Goal: Information Seeking & Learning: Learn about a topic

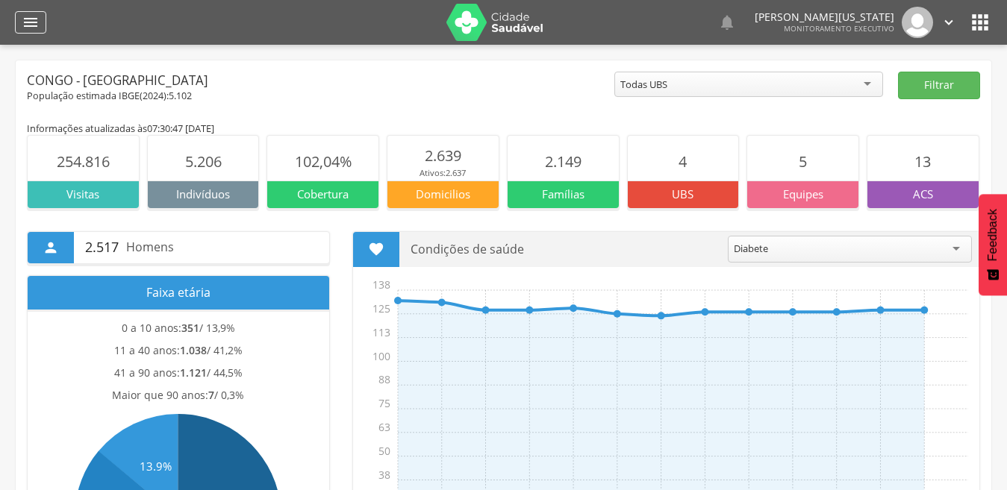
click at [17, 18] on div "" at bounding box center [30, 22] width 31 height 22
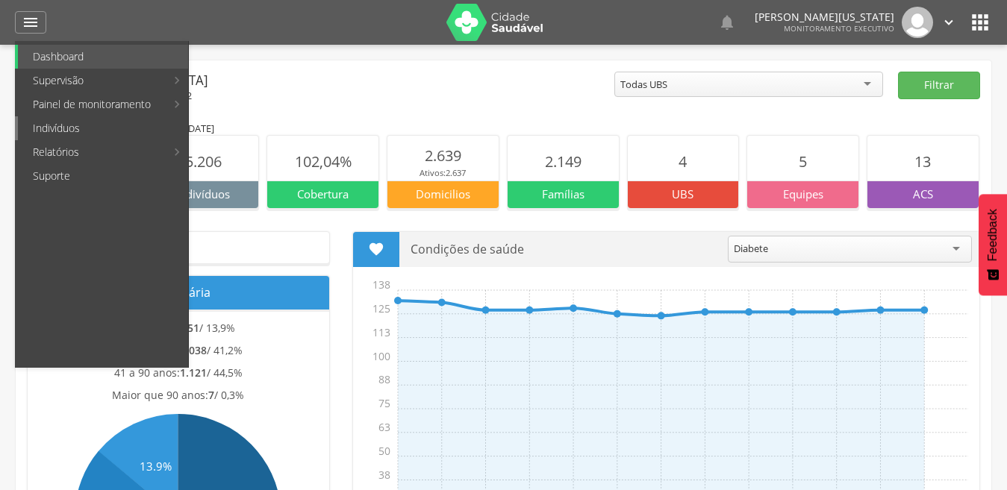
click at [68, 128] on link "Indivíduos" at bounding box center [103, 128] width 170 height 24
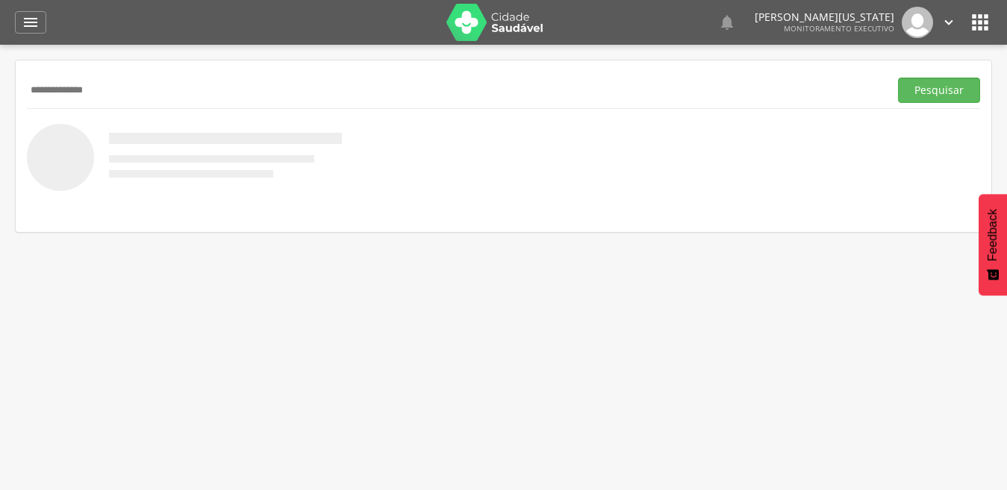
click at [898, 78] on button "Pesquisar" at bounding box center [939, 90] width 82 height 25
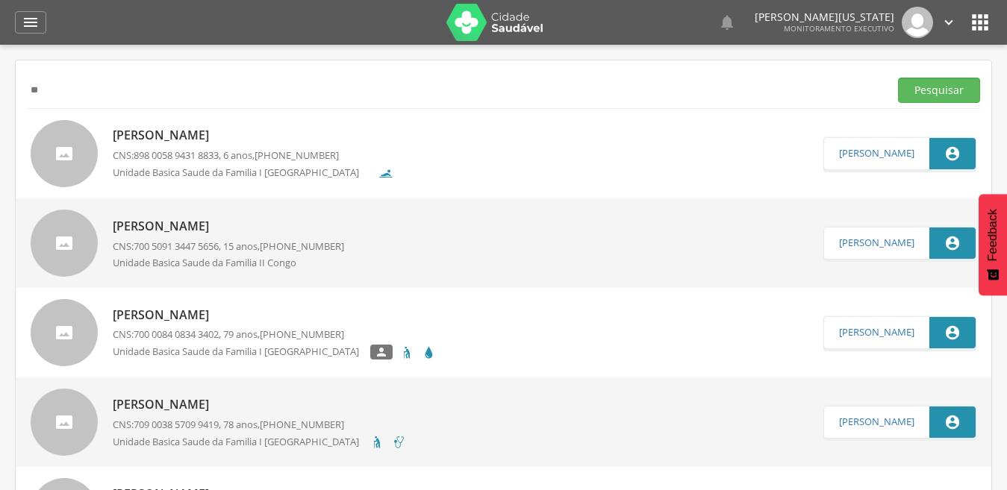
type input "*"
click at [898, 78] on button "Pesquisar" at bounding box center [939, 90] width 82 height 25
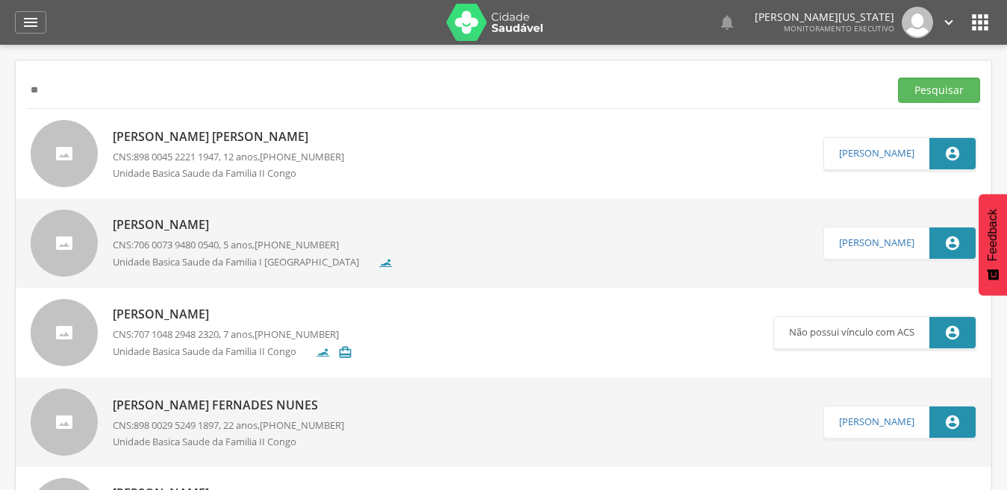
type input "*"
type input "**********"
click at [898, 78] on button "Pesquisar" at bounding box center [939, 90] width 82 height 25
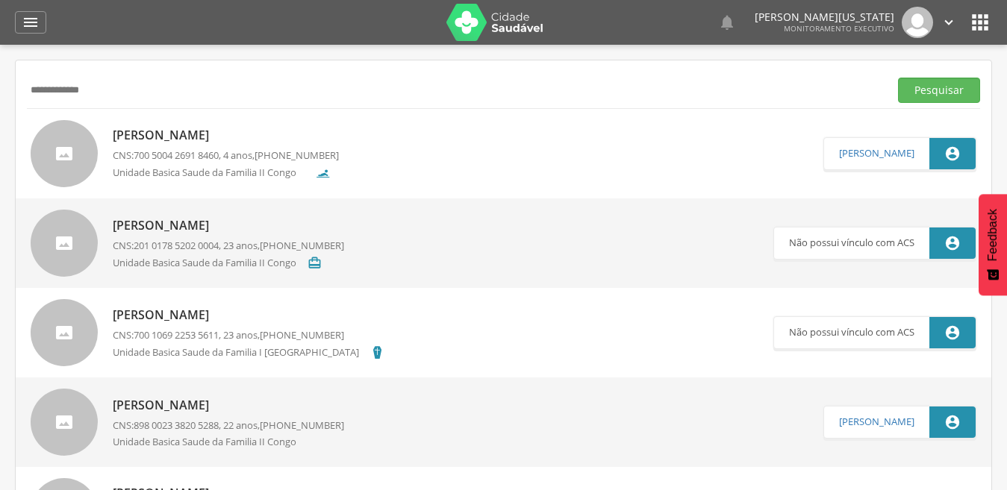
click at [243, 143] on p "[PERSON_NAME]" at bounding box center [226, 135] width 226 height 17
type input "**********"
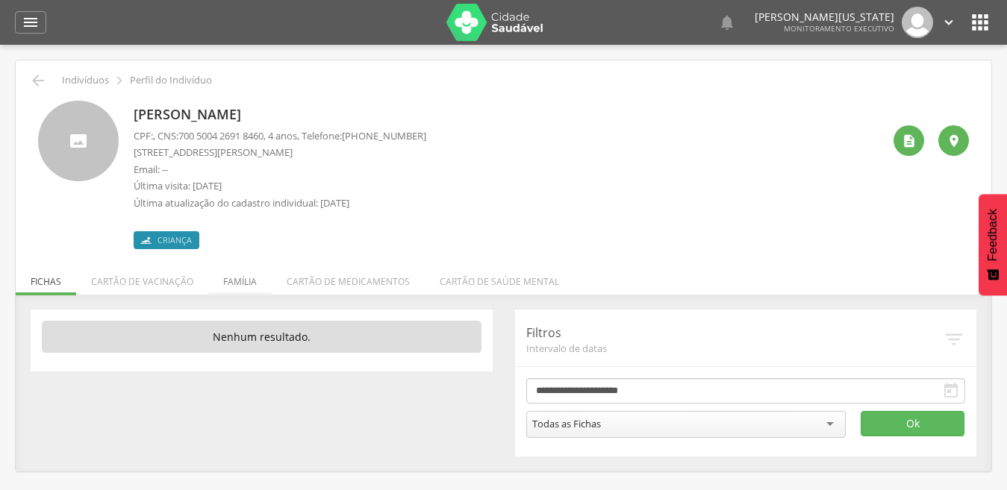
click at [246, 284] on li "Família" at bounding box center [239, 277] width 63 height 35
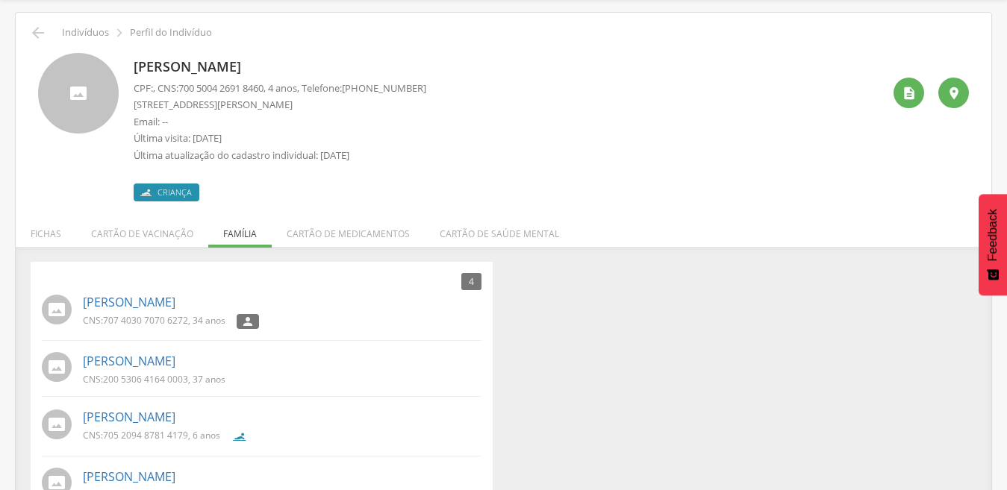
scroll to position [75, 0]
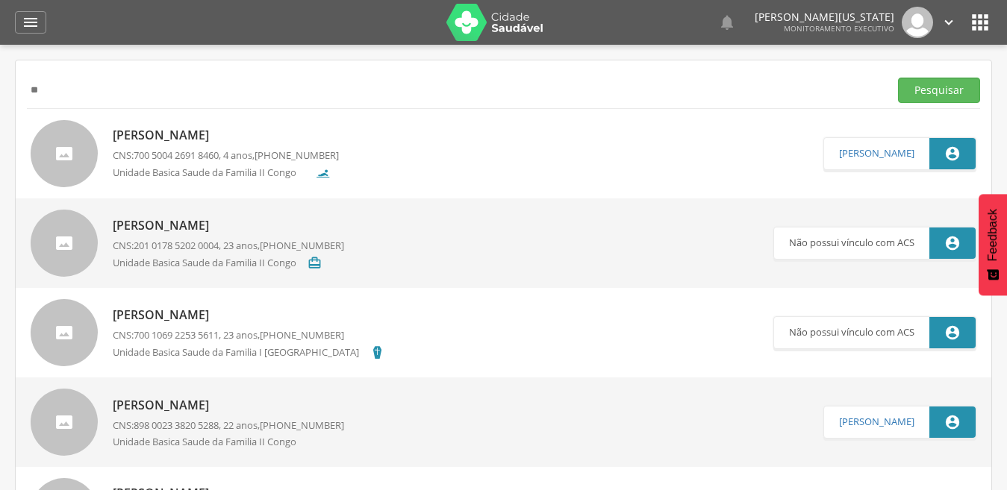
type input "*"
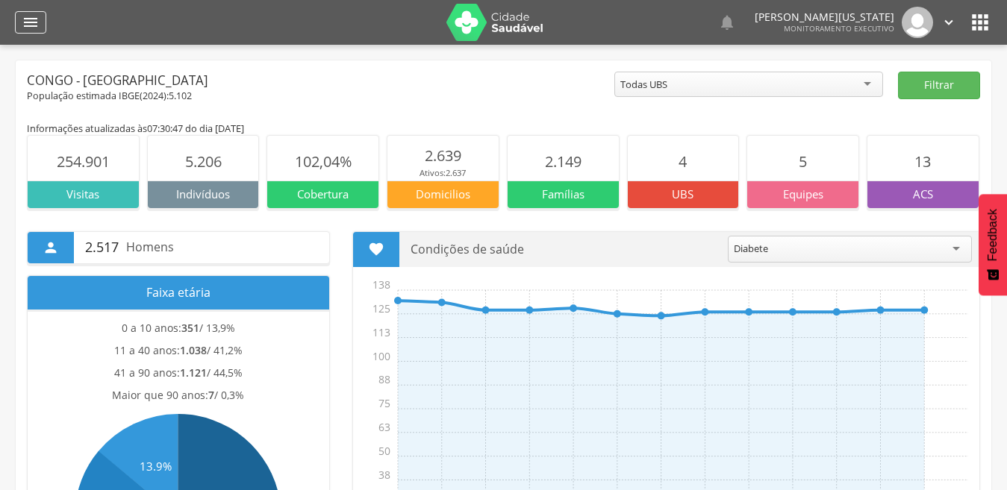
click at [20, 21] on div "" at bounding box center [30, 22] width 31 height 22
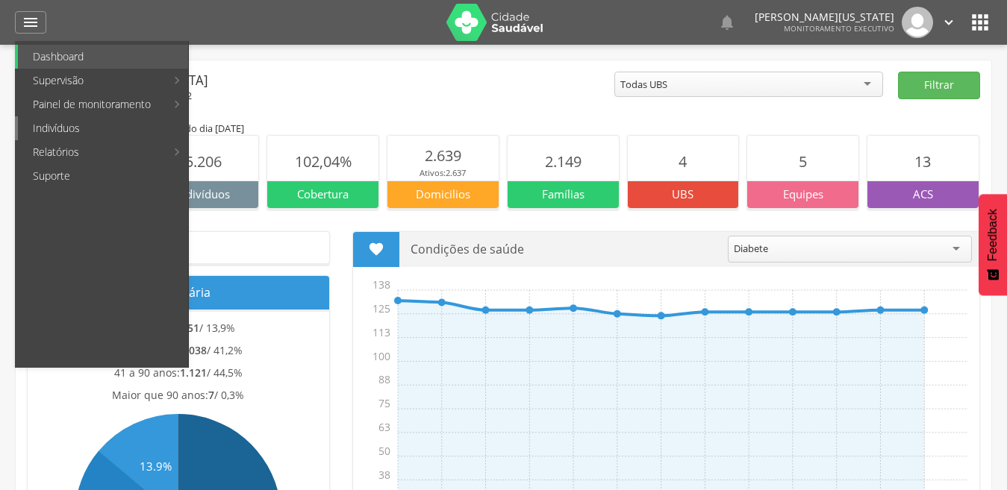
click at [84, 129] on link "Indivíduos" at bounding box center [103, 128] width 170 height 24
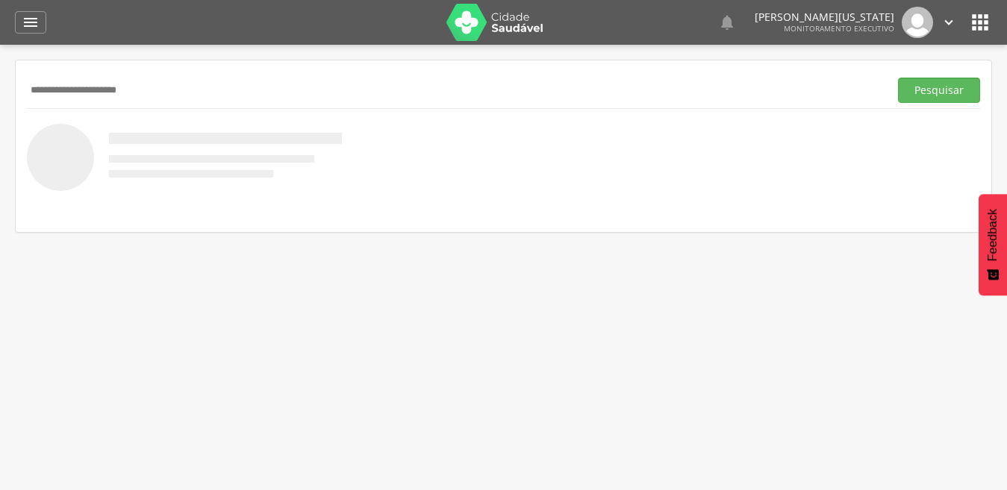
type input "**********"
click at [898, 78] on button "Pesquisar" at bounding box center [939, 90] width 82 height 25
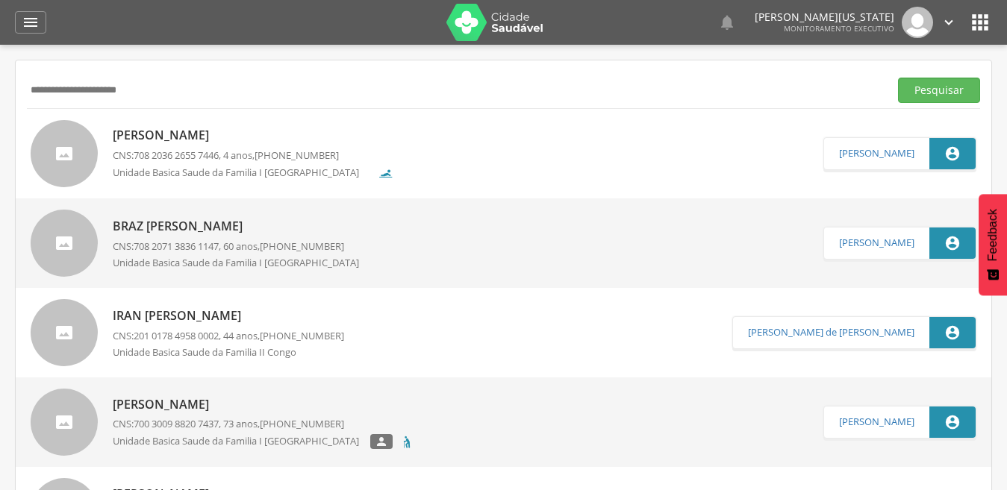
click at [262, 127] on p "João Miguel Siqueira de Farias" at bounding box center [253, 135] width 281 height 17
type input "**********"
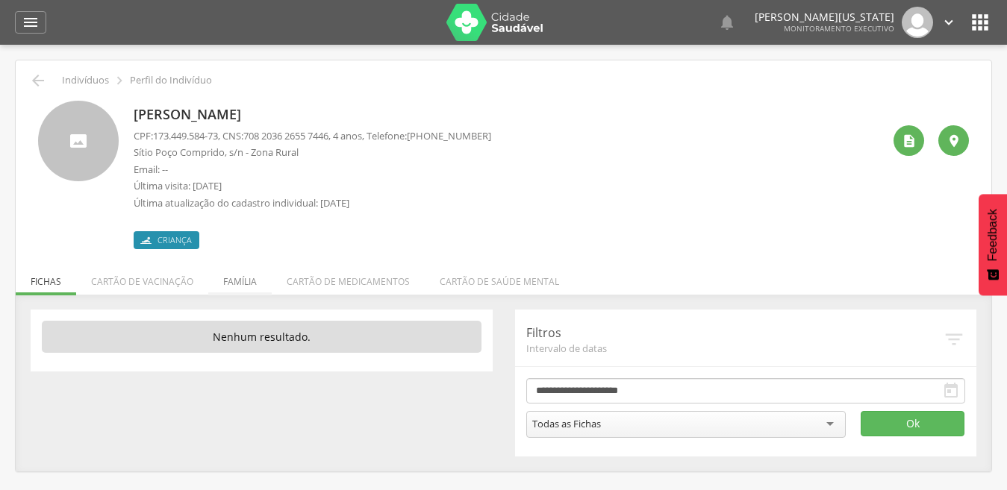
click at [245, 276] on li "Família" at bounding box center [239, 277] width 63 height 35
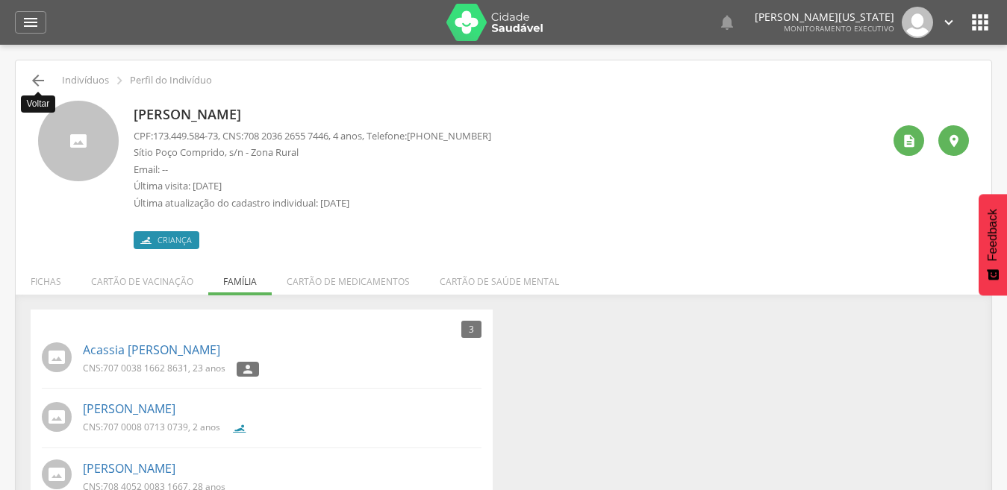
click at [33, 78] on icon "" at bounding box center [38, 81] width 18 height 18
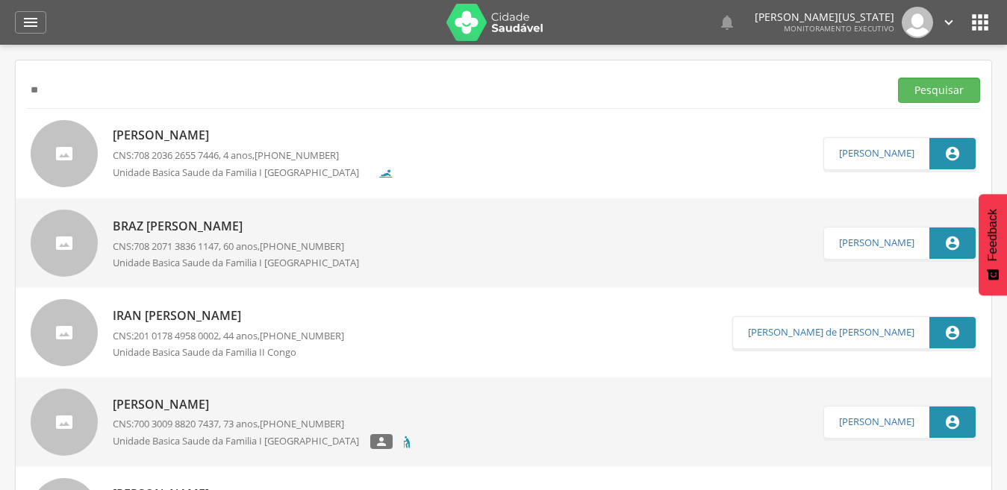
type input "*"
click at [898, 78] on button "Pesquisar" at bounding box center [939, 90] width 82 height 25
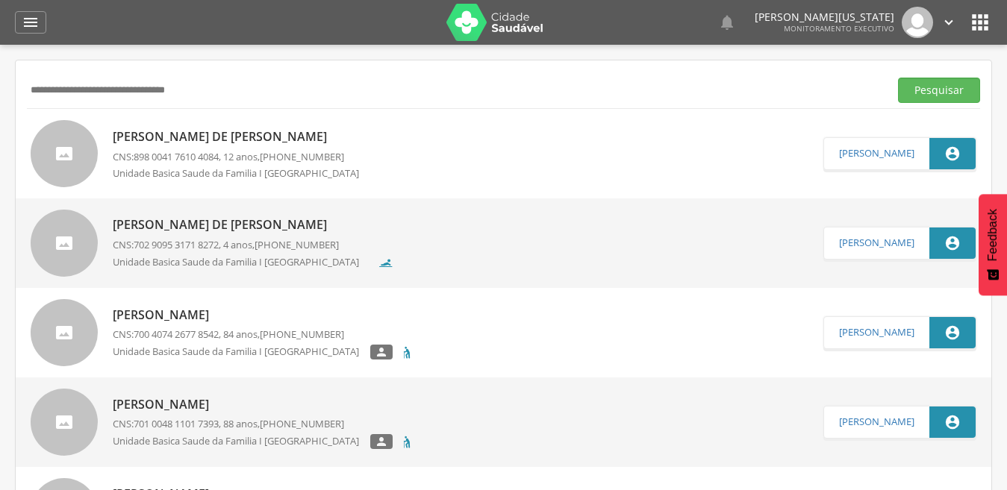
click at [342, 219] on p "Arthur Emanuel de Oliveira Fernandes" at bounding box center [253, 224] width 281 height 17
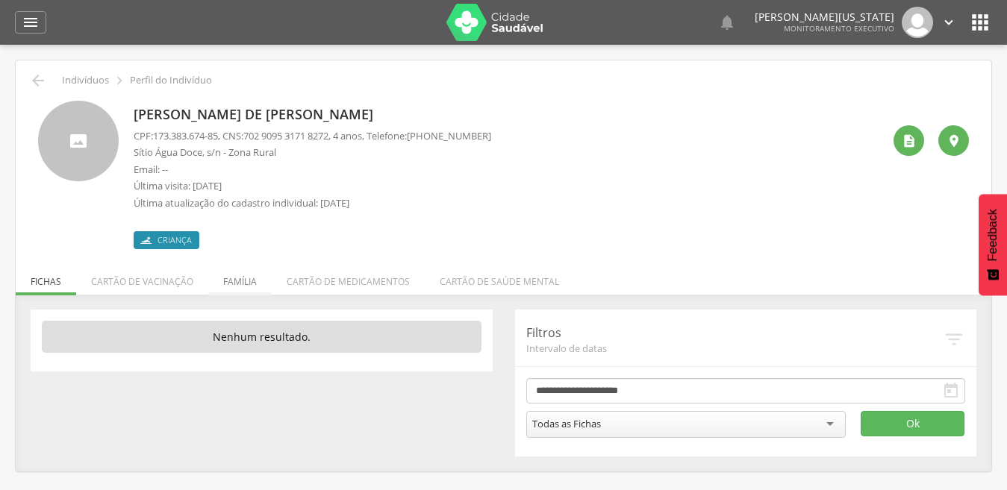
click at [245, 284] on li "Família" at bounding box center [239, 277] width 63 height 35
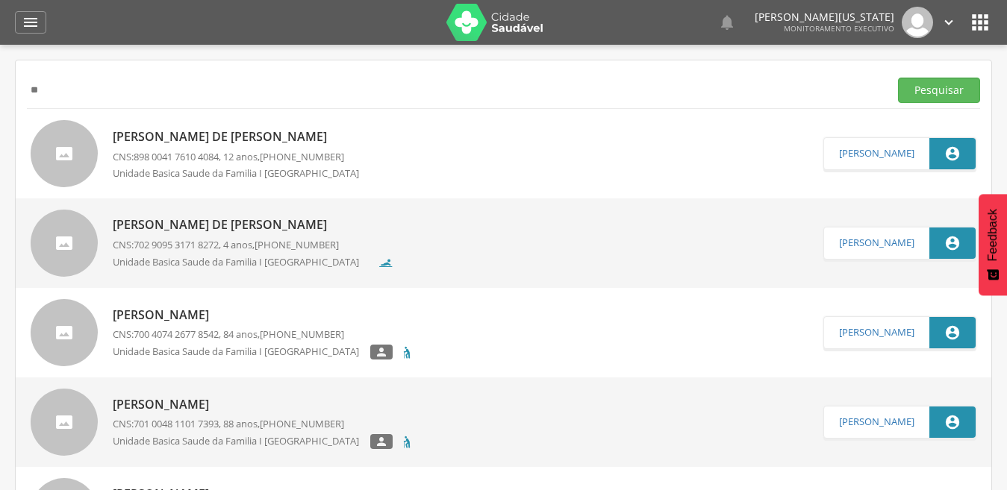
type input "*"
click at [898, 78] on button "Pesquisar" at bounding box center [939, 90] width 82 height 25
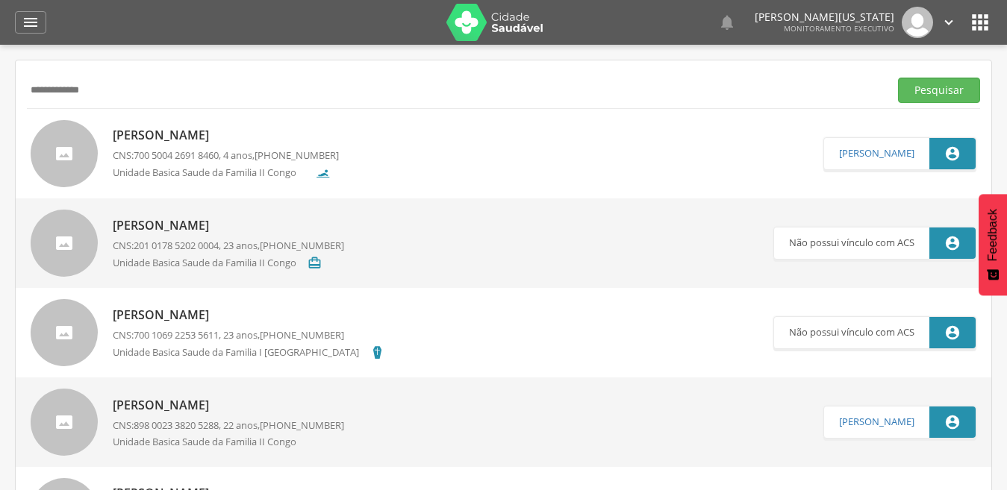
click at [222, 146] on div "[PERSON_NAME] CNS: 700 5004 2691 8460 , 4 anos, [PHONE_NUMBER] Unidade Basica S…" at bounding box center [226, 153] width 226 height 62
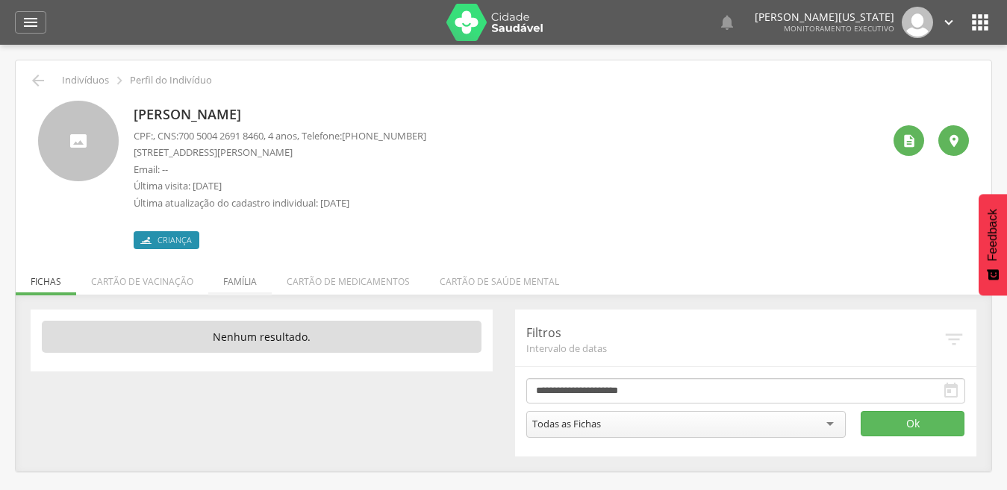
click at [231, 278] on li "Família" at bounding box center [239, 277] width 63 height 35
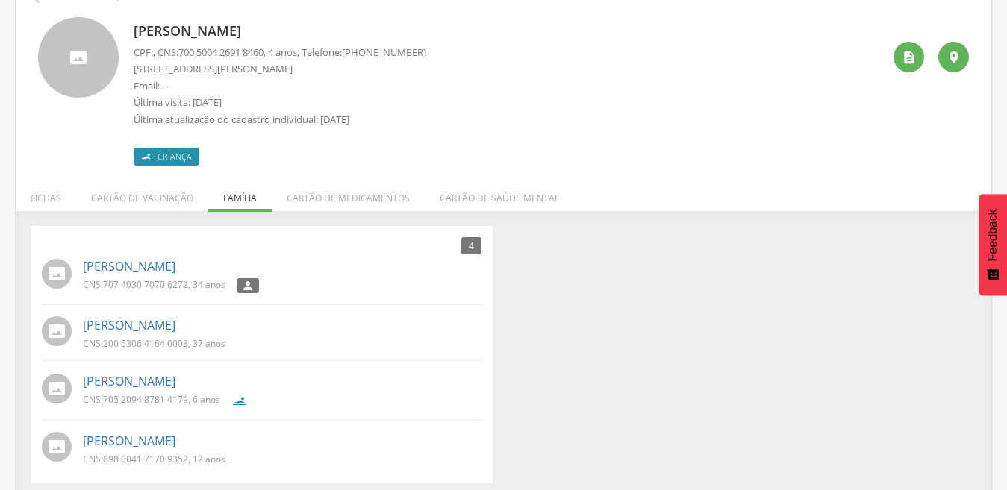
scroll to position [93, 0]
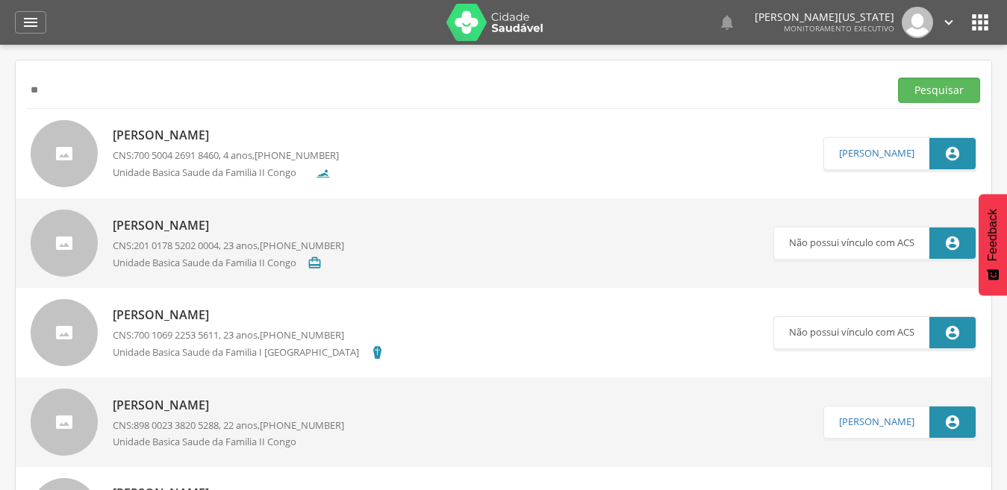
type input "*"
